Goal: Task Accomplishment & Management: Manage account settings

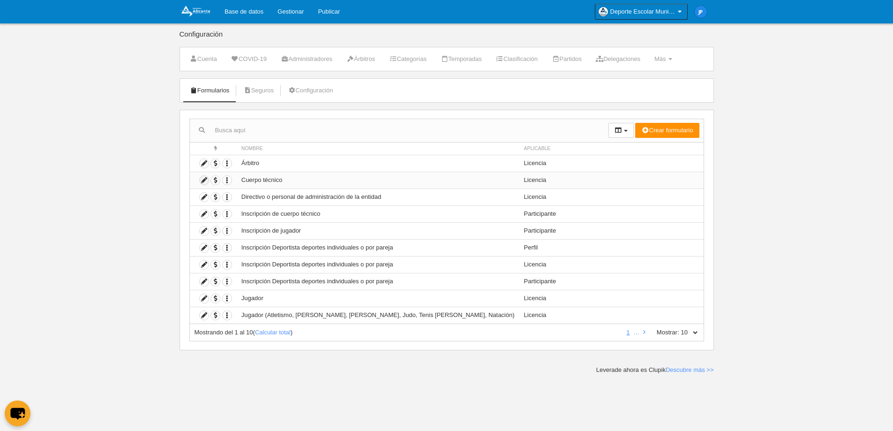
click at [206, 182] on icon at bounding box center [204, 180] width 9 height 9
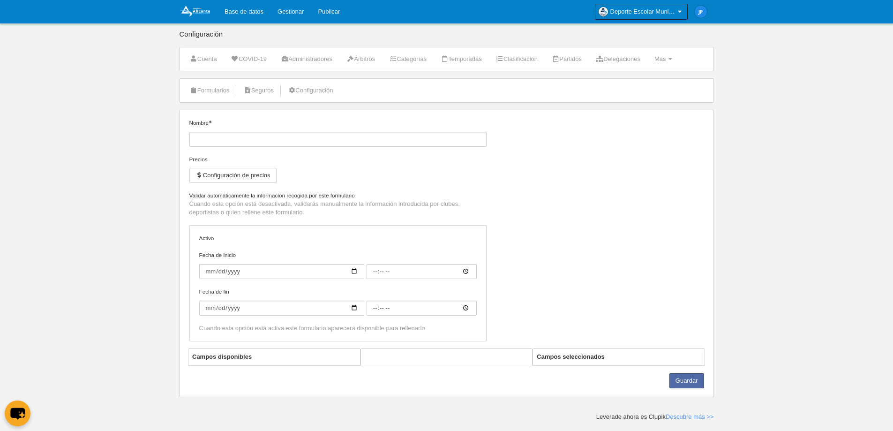
type input "Cuerpo técnico"
checkbox input "true"
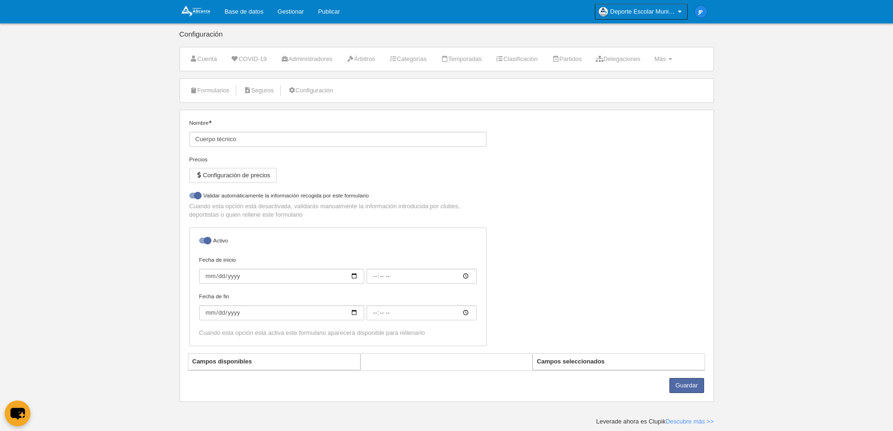
select select "selected"
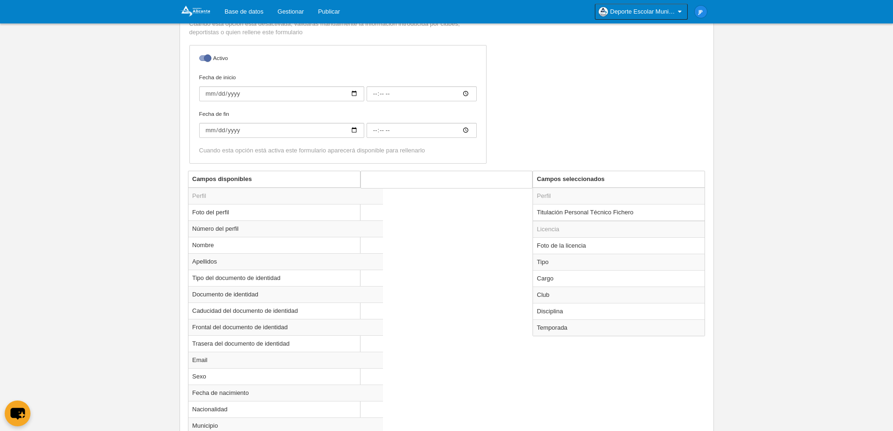
scroll to position [266, 0]
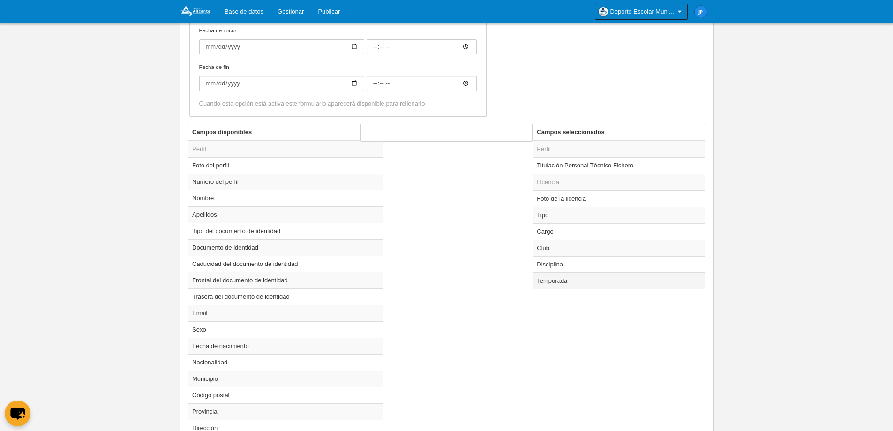
click at [553, 282] on td "Temporada" at bounding box center [619, 280] width 172 height 16
radio input "true"
select select "8607"
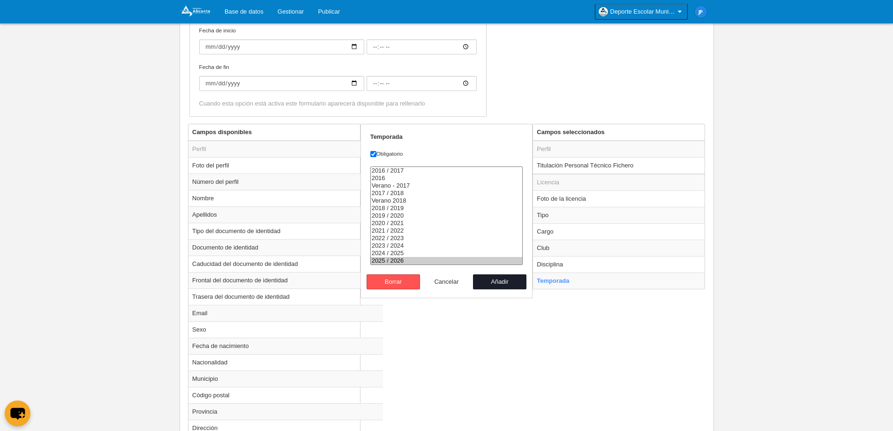
click at [452, 284] on button "Cancelar" at bounding box center [446, 281] width 53 height 15
radio input "false"
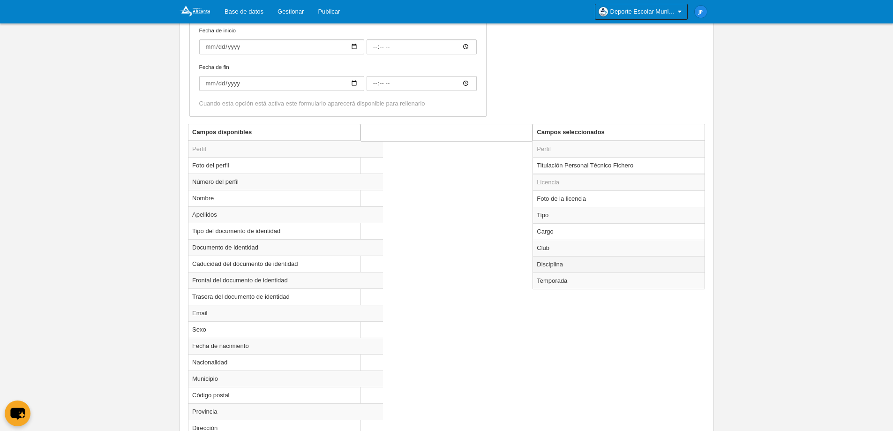
click at [588, 266] on td "Disciplina" at bounding box center [619, 264] width 172 height 16
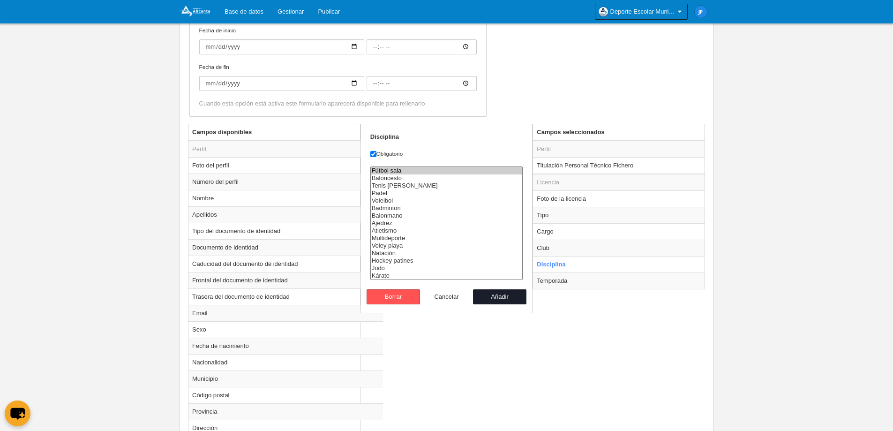
click at [447, 298] on button "Cancelar" at bounding box center [446, 296] width 53 height 15
radio input "false"
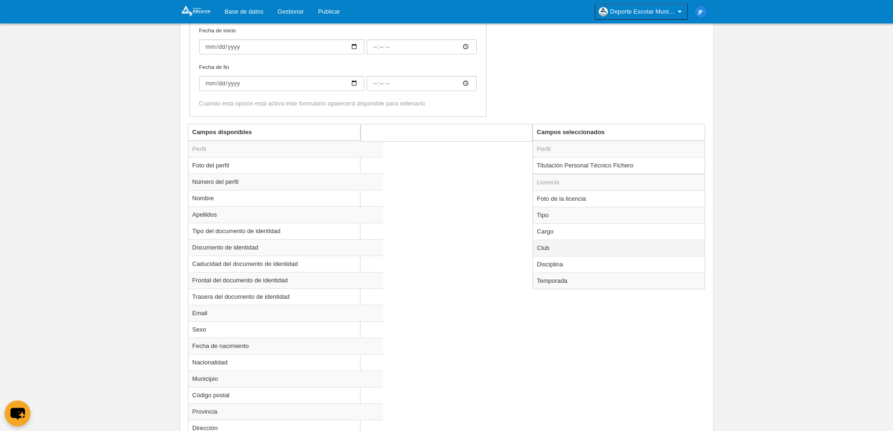
click at [550, 247] on td "Club" at bounding box center [619, 247] width 172 height 16
radio input "true"
select select
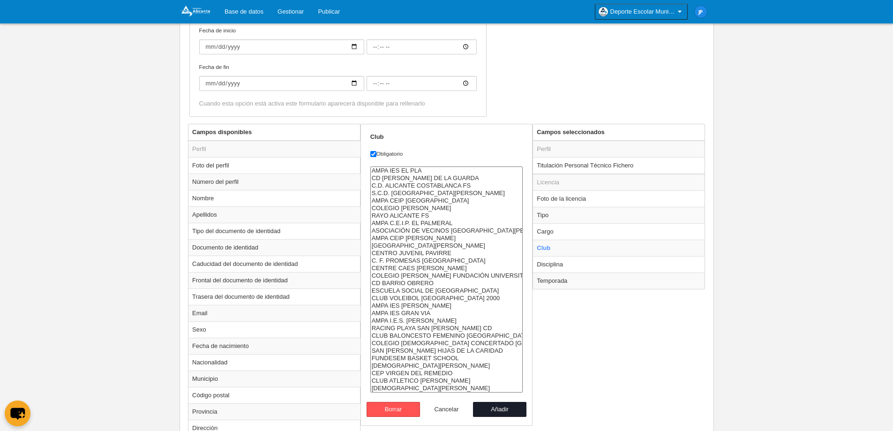
click at [443, 406] on button "Cancelar" at bounding box center [446, 409] width 53 height 15
radio input "false"
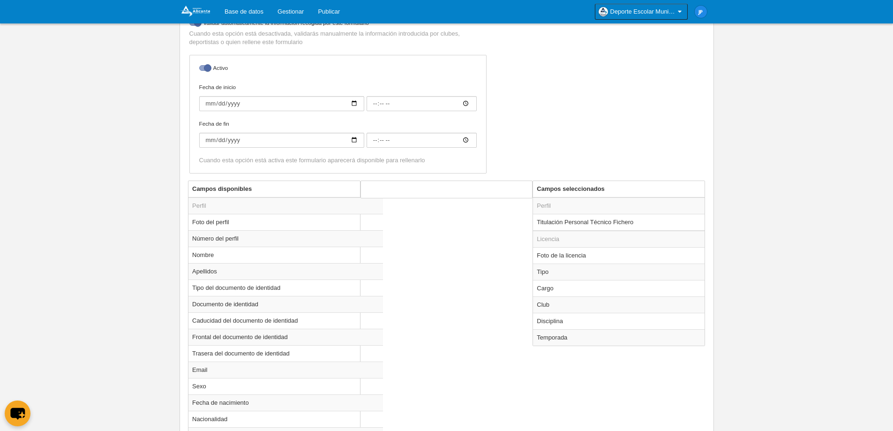
scroll to position [221, 0]
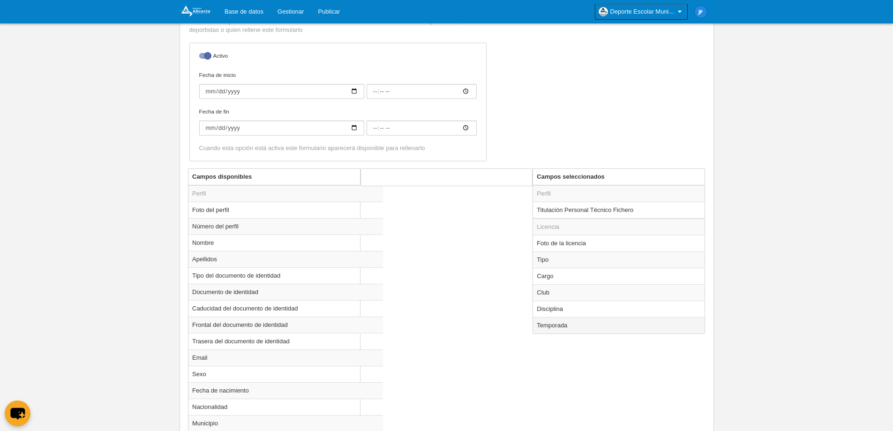
click at [589, 319] on td "Temporada" at bounding box center [619, 325] width 172 height 16
radio input "true"
select select "8607"
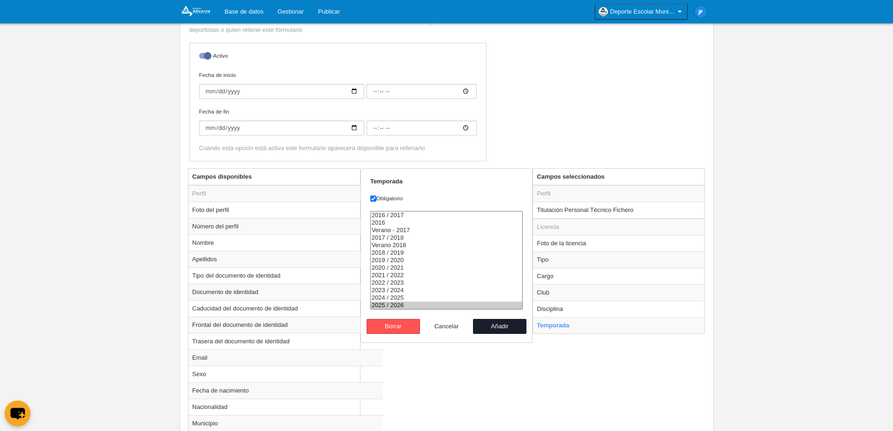
click at [458, 328] on button "Cancelar" at bounding box center [446, 326] width 53 height 15
radio input "false"
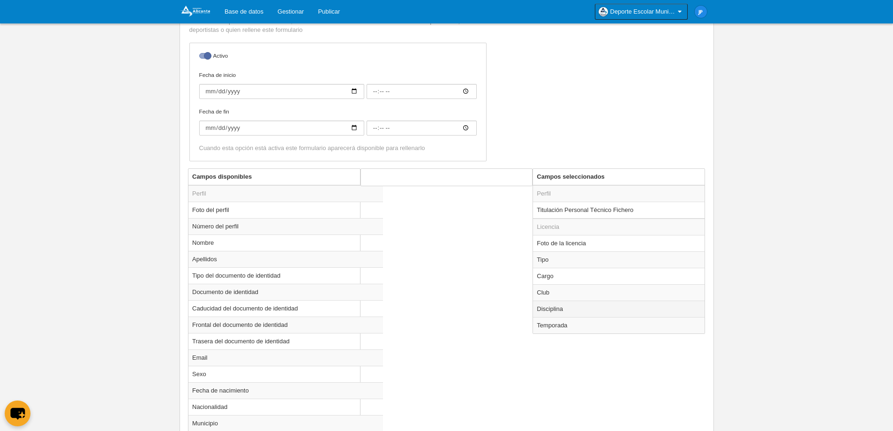
click at [591, 314] on td "Disciplina" at bounding box center [619, 308] width 172 height 16
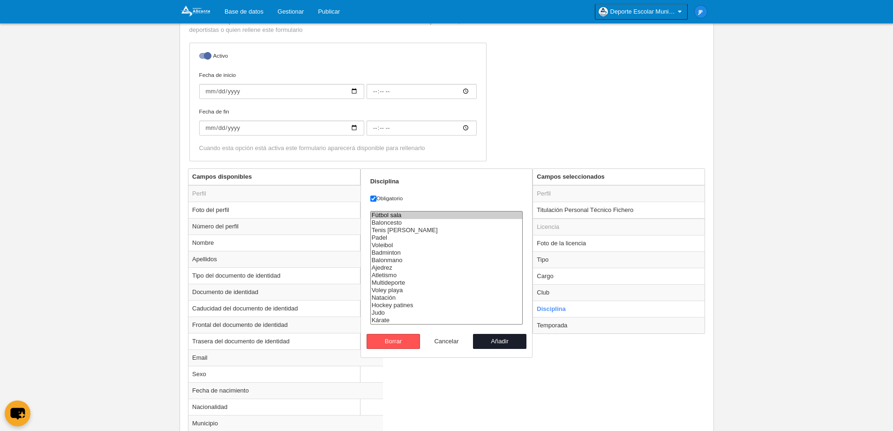
click at [455, 338] on button "Cancelar" at bounding box center [446, 341] width 53 height 15
radio input "false"
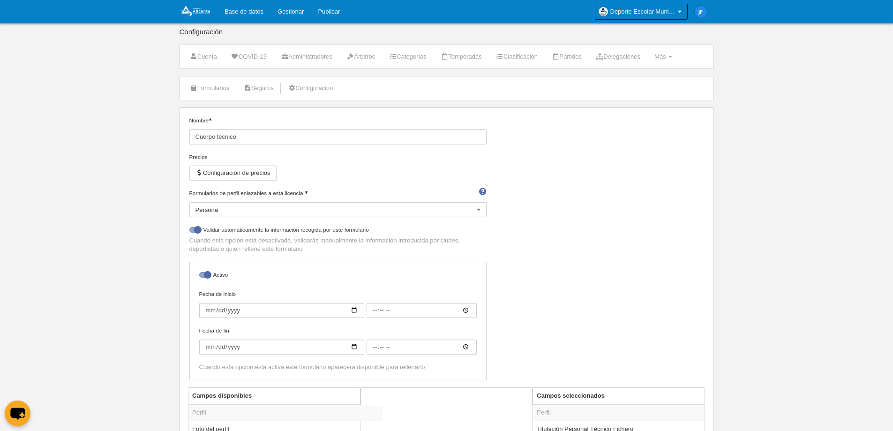
scroll to position [0, 0]
click at [201, 90] on link "Formularios" at bounding box center [210, 90] width 50 height 14
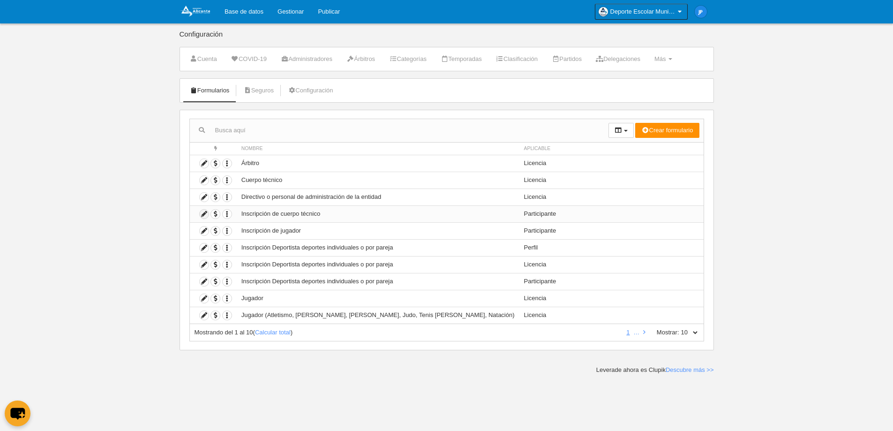
click at [201, 214] on icon at bounding box center [204, 213] width 9 height 9
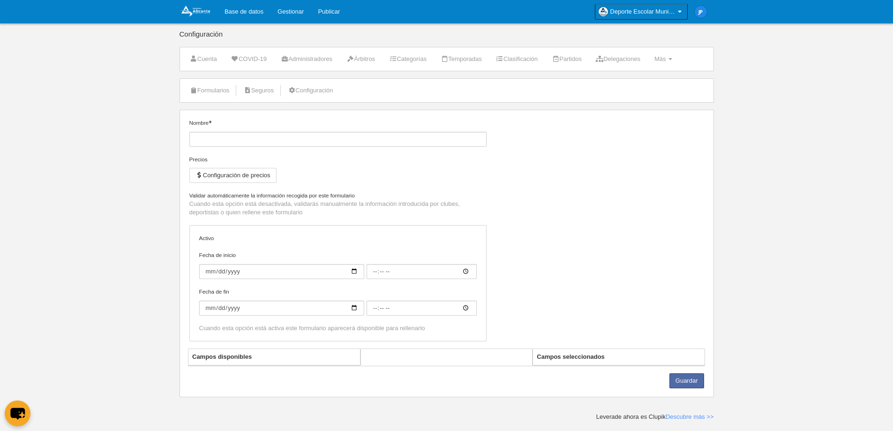
type input "Inscripción de cuerpo técnico"
checkbox input "true"
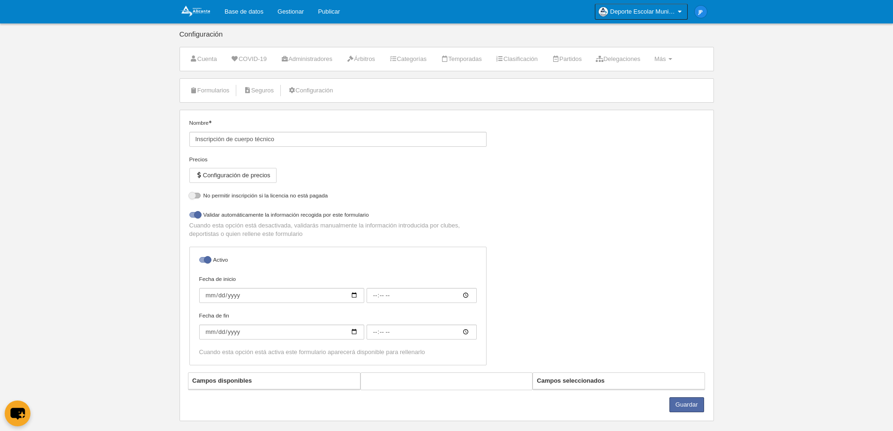
select select "selected"
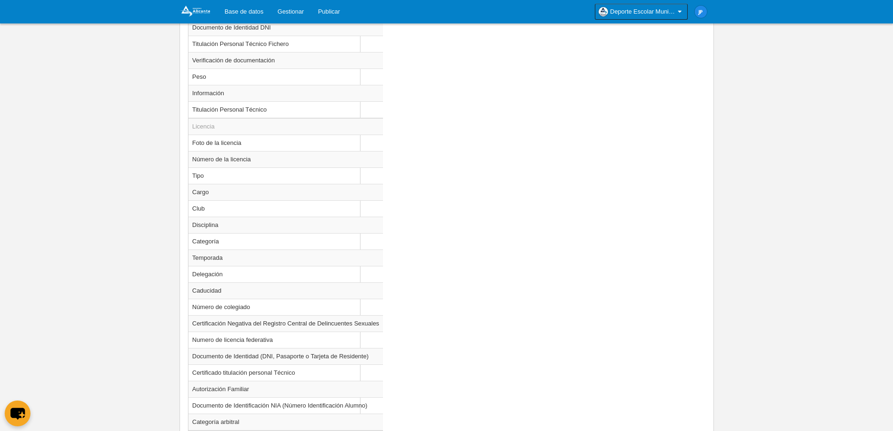
scroll to position [800, 0]
click at [266, 258] on td "Temporada" at bounding box center [285, 257] width 194 height 16
radio input "true"
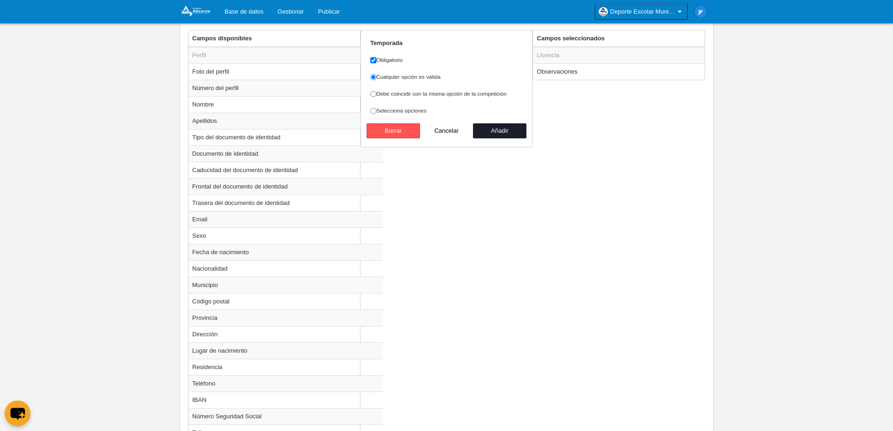
scroll to position [332, 0]
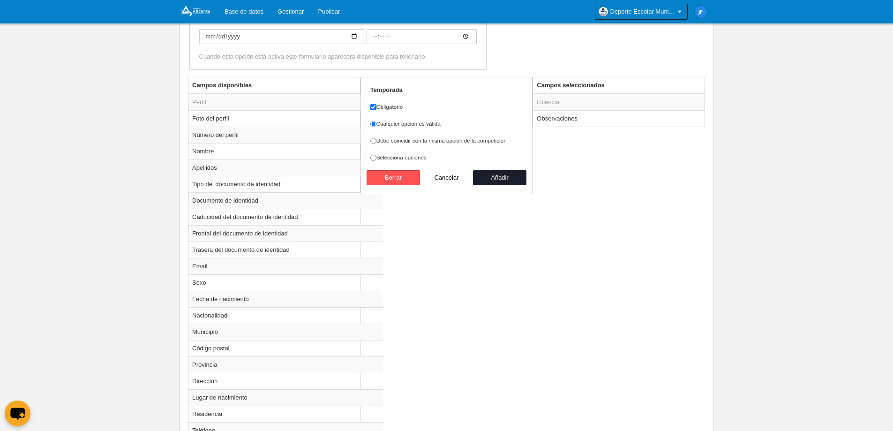
click at [424, 143] on label "Debe coincidir con la misma opción de la competición" at bounding box center [446, 140] width 153 height 8
click at [376, 143] on input "Debe coincidir con la misma opción de la competición" at bounding box center [373, 141] width 6 height 6
radio input "true"
click at [512, 179] on button "Añadir" at bounding box center [499, 177] width 53 height 15
radio input "false"
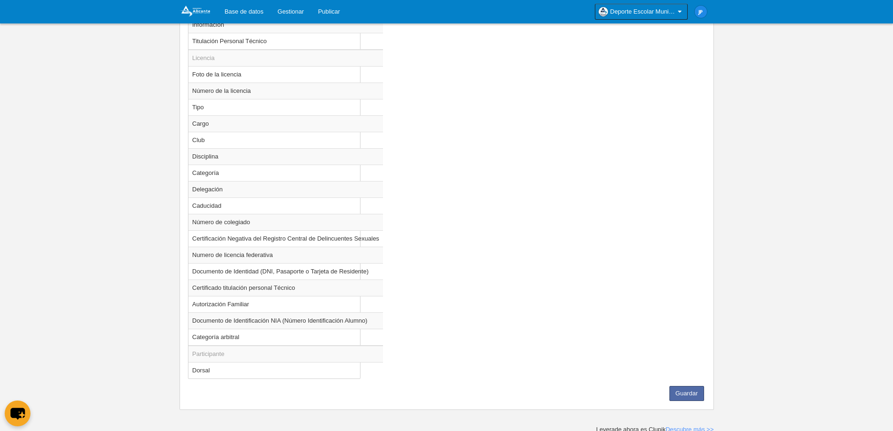
scroll to position [871, 0]
click at [691, 389] on button "Guardar" at bounding box center [686, 390] width 35 height 15
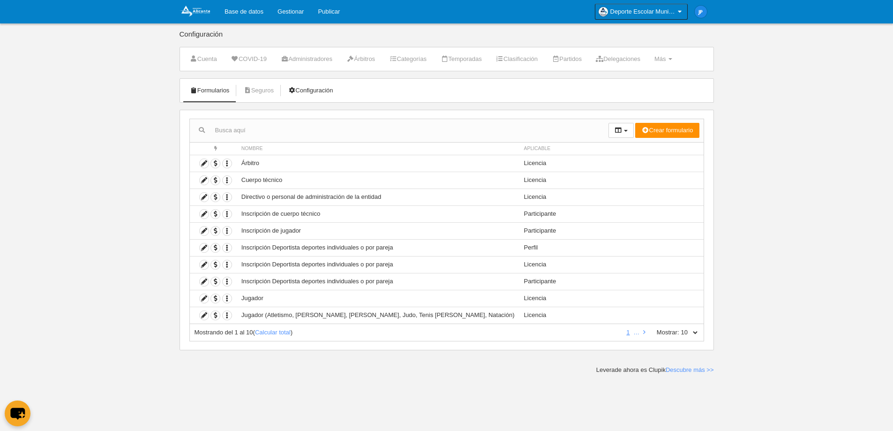
click at [295, 88] on icon at bounding box center [291, 90] width 7 height 6
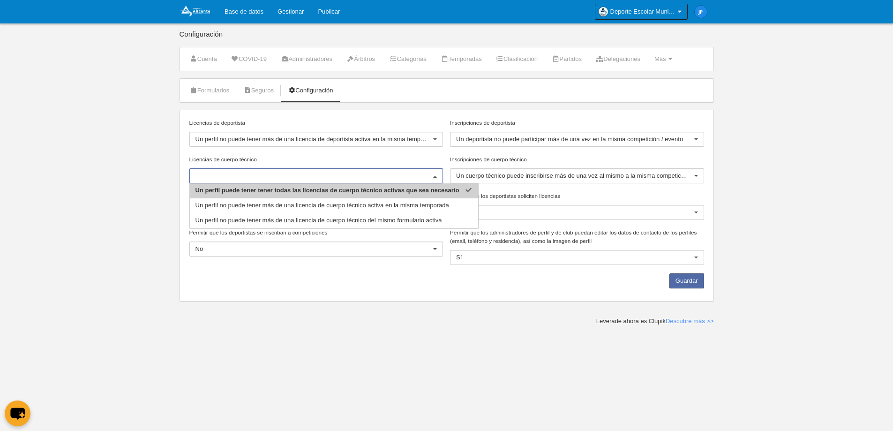
click at [400, 161] on label "Licencias de cuerpo técnico" at bounding box center [316, 159] width 254 height 8
click at [400, 172] on input "Licencias de cuerpo técnico" at bounding box center [311, 176] width 232 height 8
click at [611, 330] on body "Base de datos Gestionar Publicar Deporte Escolar Municipal de [GEOGRAPHIC_DATA]…" at bounding box center [446, 215] width 893 height 431
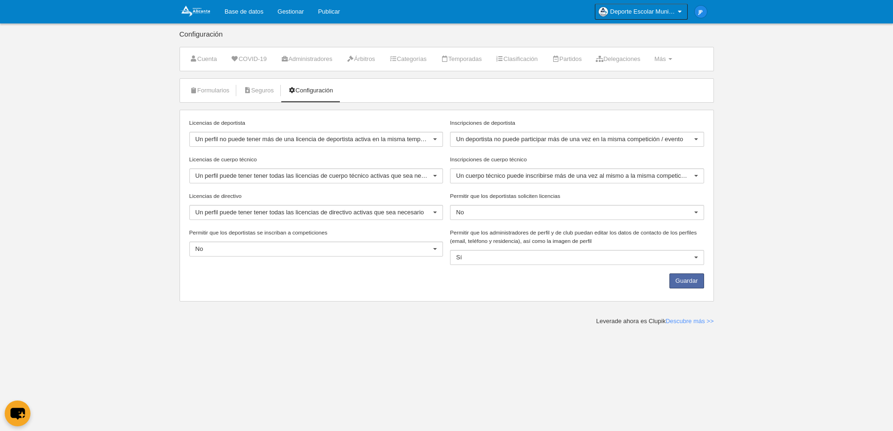
click at [564, 343] on body "Base de datos Gestionar Publicar Deporte Escolar Municipal de [GEOGRAPHIC_DATA]…" at bounding box center [446, 215] width 893 height 431
click at [689, 290] on div "Guardar" at bounding box center [447, 282] width 522 height 19
click at [688, 283] on button "Guardar" at bounding box center [686, 280] width 35 height 15
click at [677, 57] on link "Más Menú" at bounding box center [663, 59] width 28 height 14
click at [653, 85] on link "Formularios" at bounding box center [633, 82] width 87 height 15
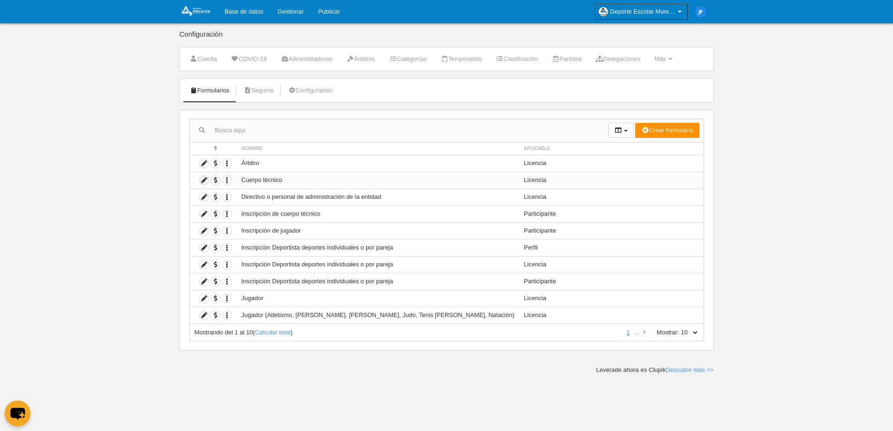
click at [202, 183] on icon at bounding box center [204, 180] width 9 height 9
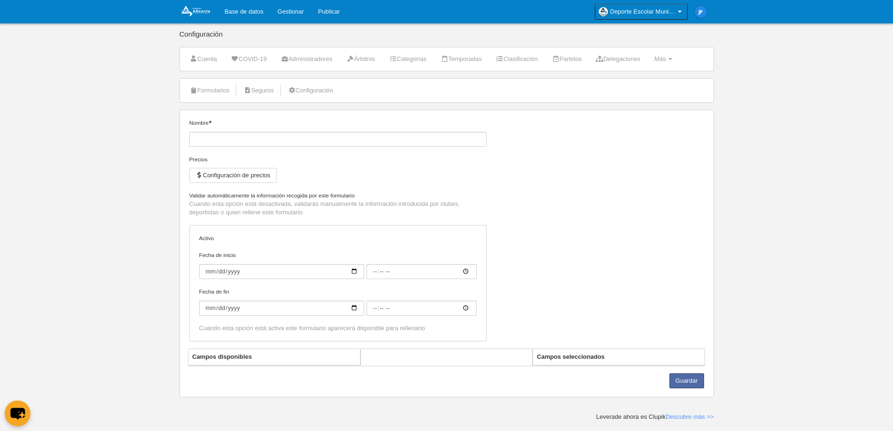
type input "Cuerpo técnico"
checkbox input "true"
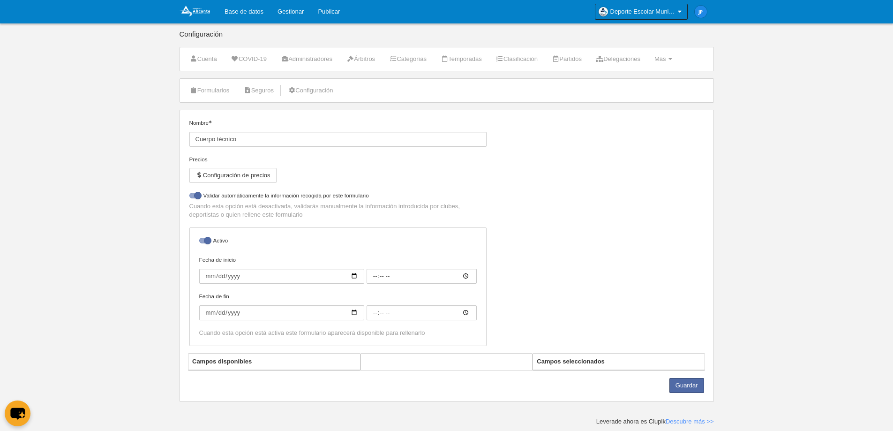
select select "selected"
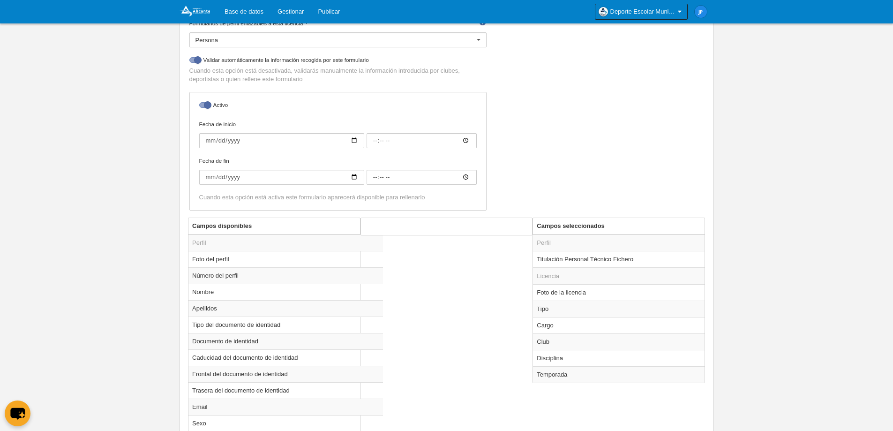
scroll to position [219, 0]
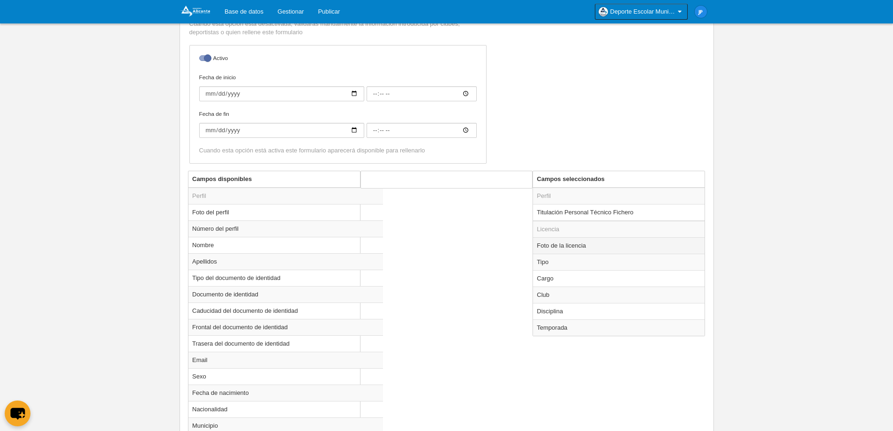
click at [590, 246] on td "Foto de la licencia" at bounding box center [619, 245] width 172 height 16
radio input "true"
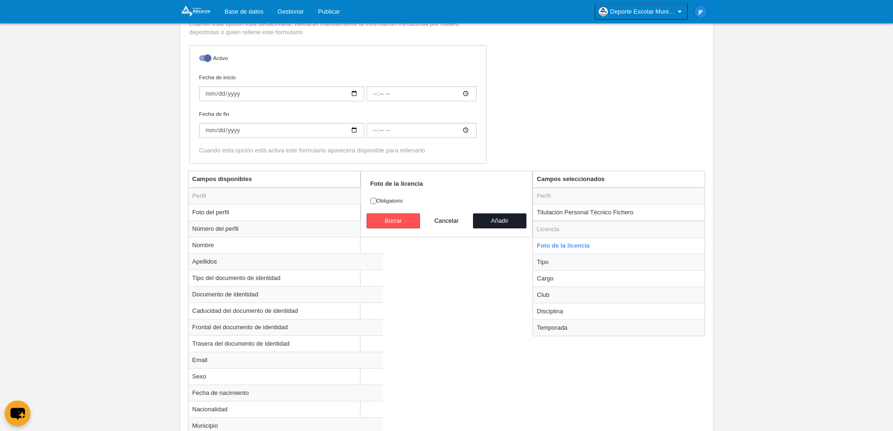
click at [394, 201] on label "Obligatorio" at bounding box center [446, 200] width 153 height 8
click at [376, 201] on input "Obligatorio" at bounding box center [373, 201] width 6 height 6
checkbox input "true"
click at [495, 216] on button "Añadir" at bounding box center [499, 220] width 53 height 15
radio input "false"
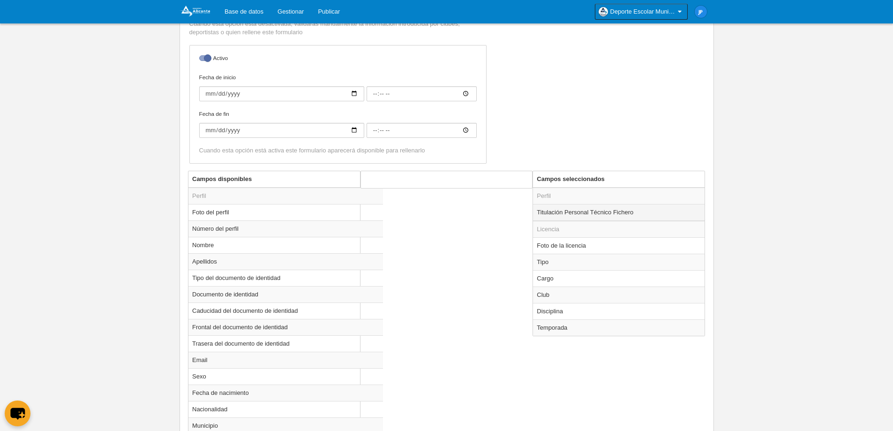
click at [662, 209] on td "Titulación Personal Técnico Fichero" at bounding box center [619, 212] width 172 height 17
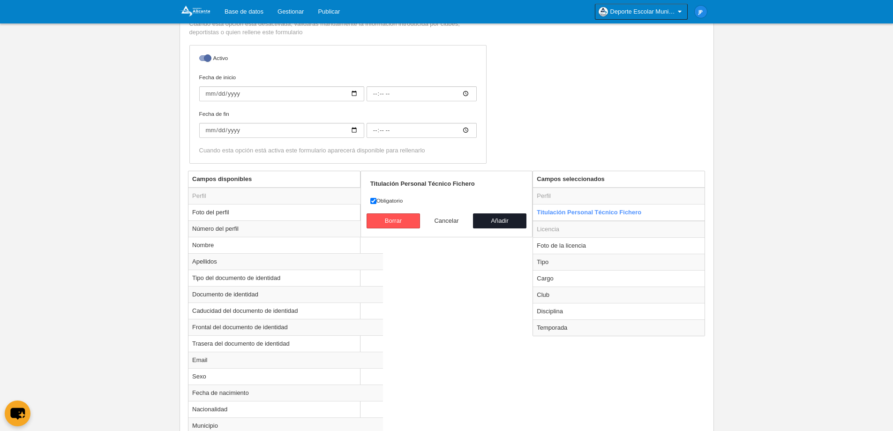
click at [441, 218] on button "Cancelar" at bounding box center [446, 220] width 53 height 15
radio input "false"
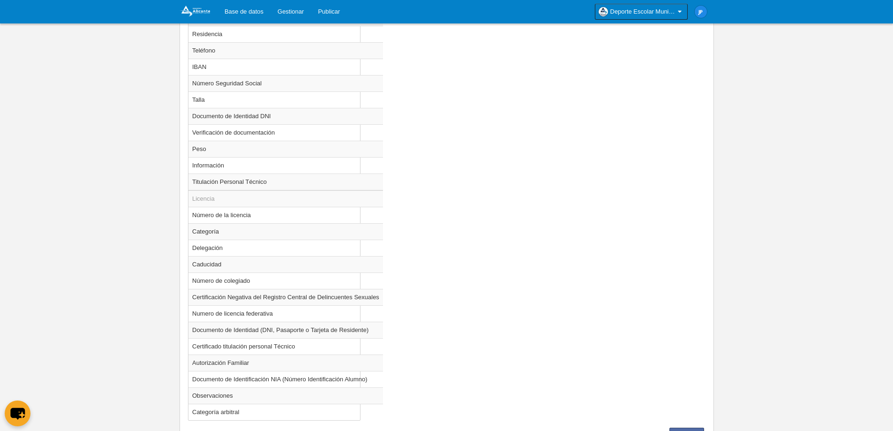
scroll to position [737, 0]
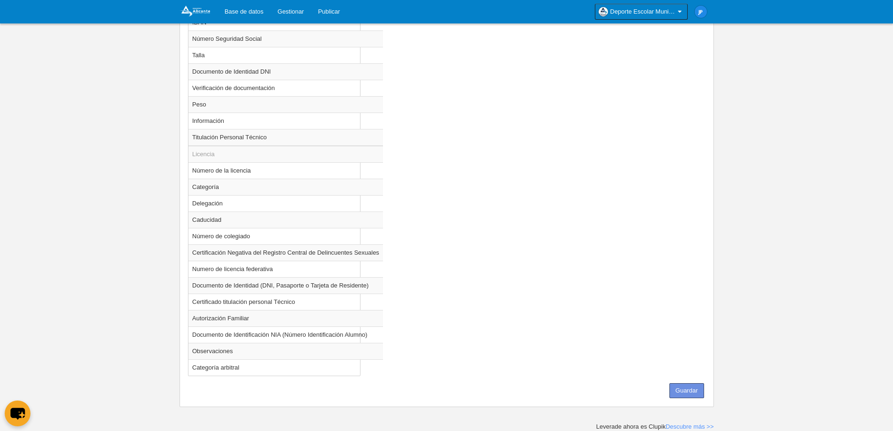
click at [688, 392] on button "Guardar" at bounding box center [686, 390] width 35 height 15
